Goal: Check status

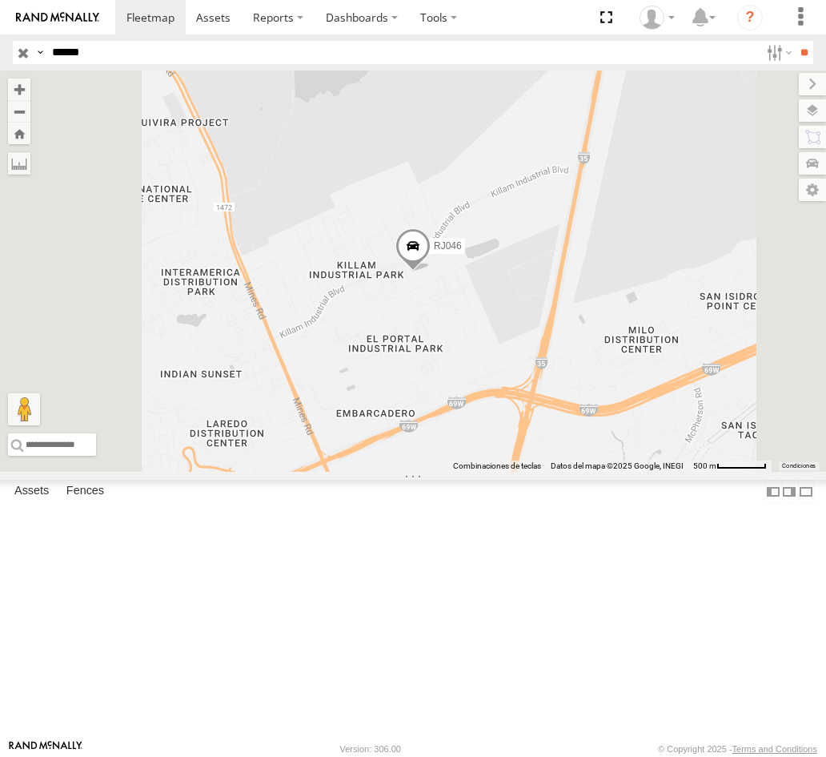
click at [104, 66] on header "Search Query Asset ID Asset Label Registration Manufacturer Model VIN Job ID" at bounding box center [413, 52] width 826 height 36
type input "*****"
click at [795, 41] on input "**" at bounding box center [804, 52] width 18 height 23
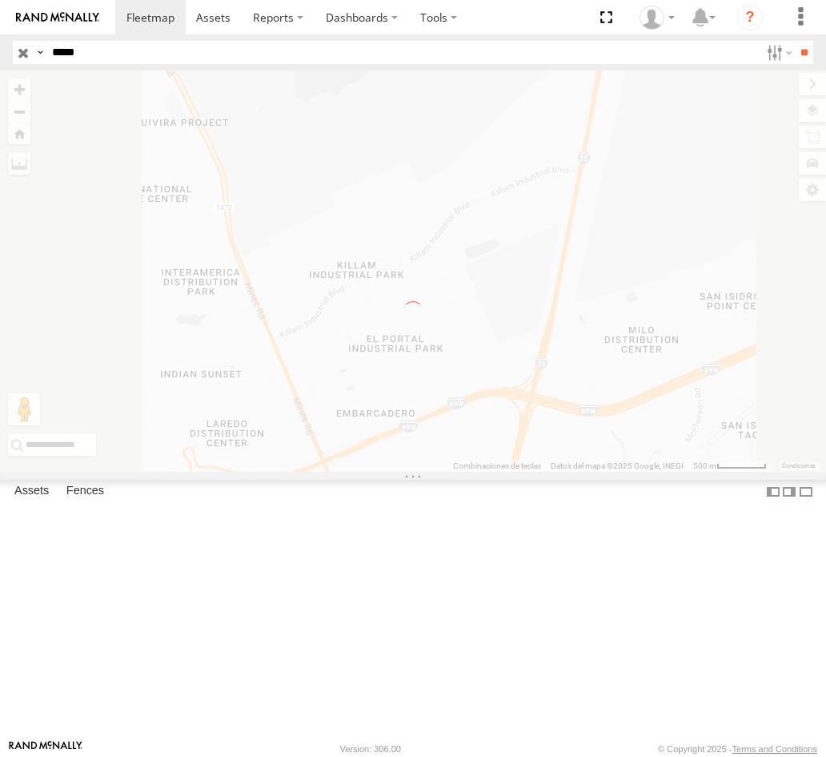
click at [795, 41] on input "**" at bounding box center [804, 52] width 18 height 23
